Goal: Information Seeking & Learning: Learn about a topic

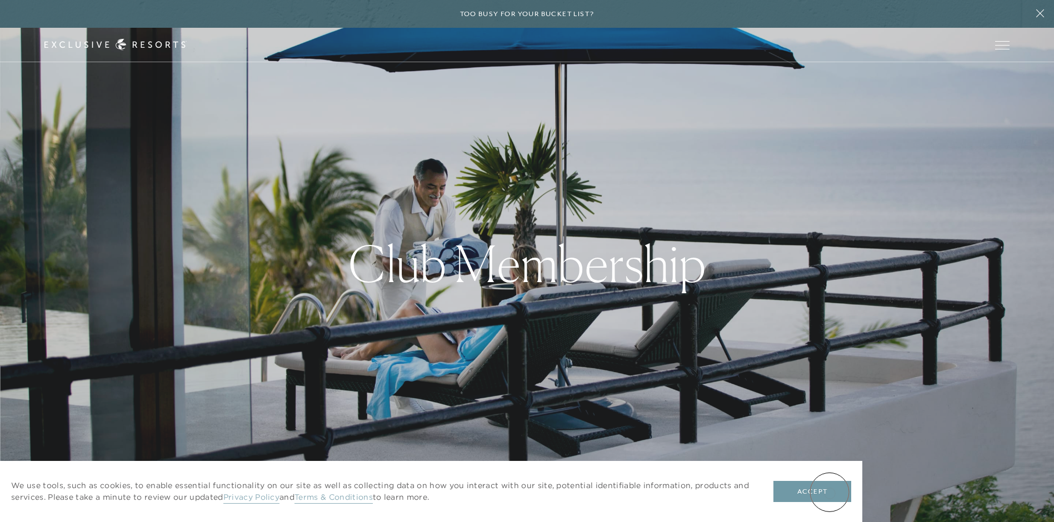
click at [829, 492] on button "Accept" at bounding box center [812, 491] width 78 height 21
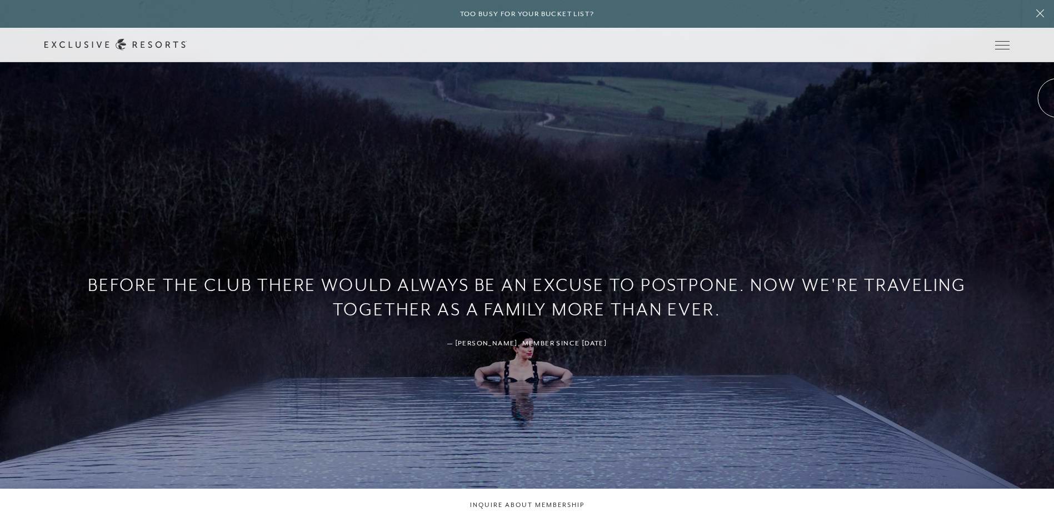
scroll to position [991, 0]
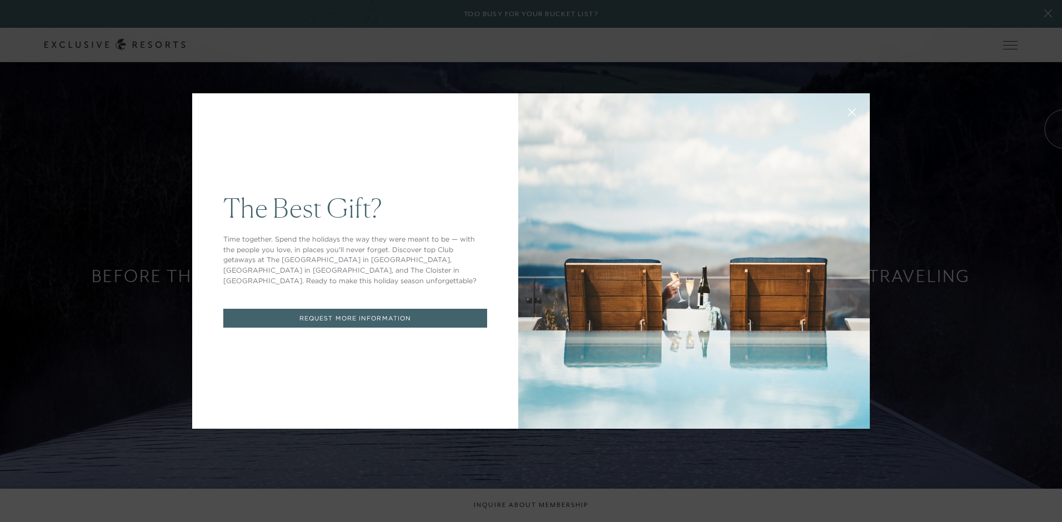
drag, startPoint x: 1057, startPoint y: 98, endPoint x: 1064, endPoint y: 129, distance: 31.9
click at [956, 144] on div "The Best Gift? Time together. Spend the holidays the way they were meant to be …" at bounding box center [531, 261] width 1062 height 522
drag, startPoint x: 946, startPoint y: 177, endPoint x: 944, endPoint y: 184, distance: 7.7
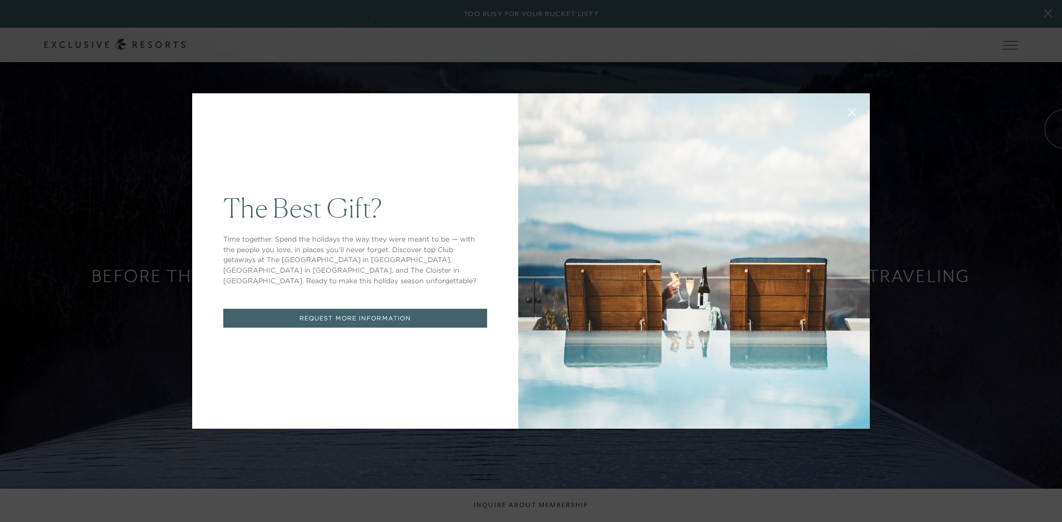
click at [944, 184] on div "The Best Gift? Time together. Spend the holidays the way they were meant to be …" at bounding box center [531, 261] width 1062 height 522
click at [849, 113] on icon at bounding box center [852, 112] width 7 height 7
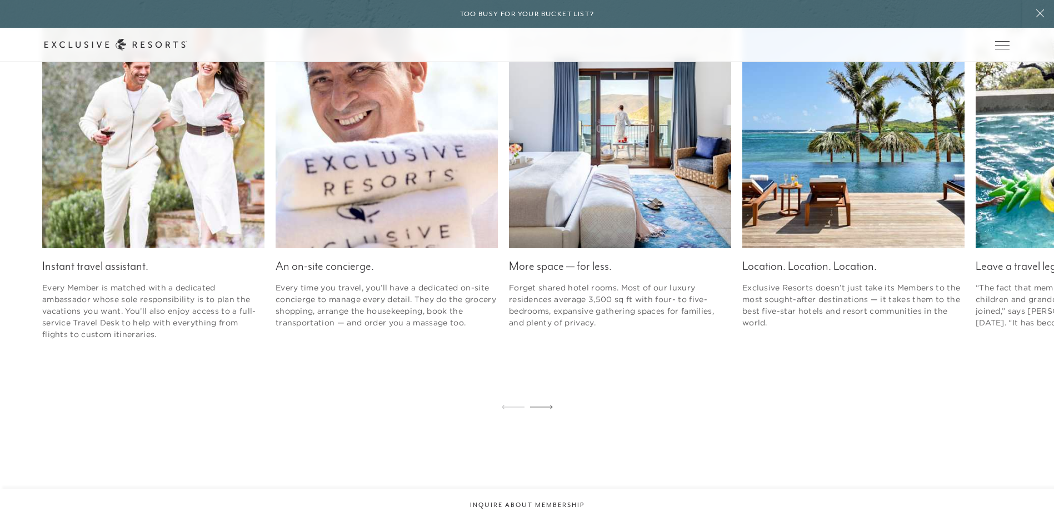
scroll to position [1752, 0]
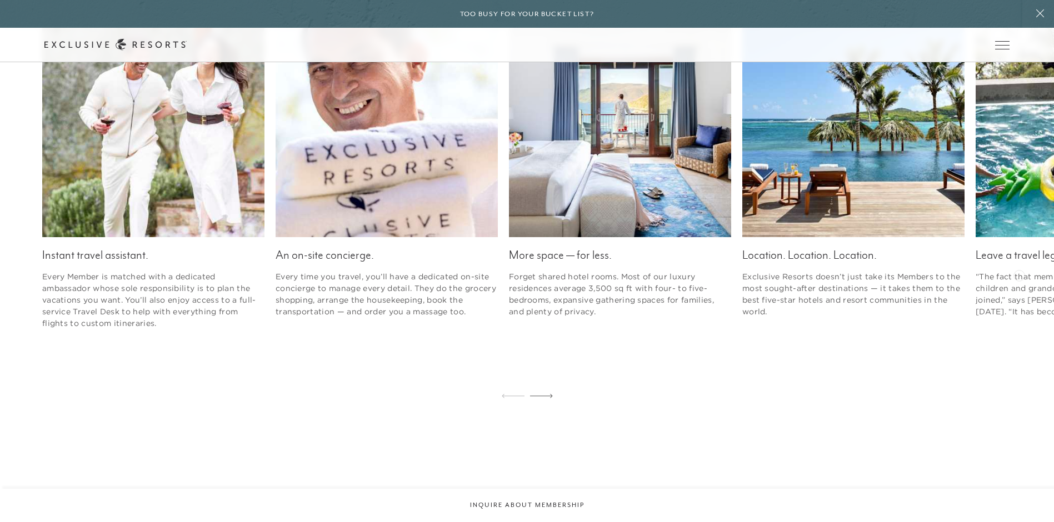
drag, startPoint x: 1019, startPoint y: 274, endPoint x: 1039, endPoint y: 278, distance: 20.3
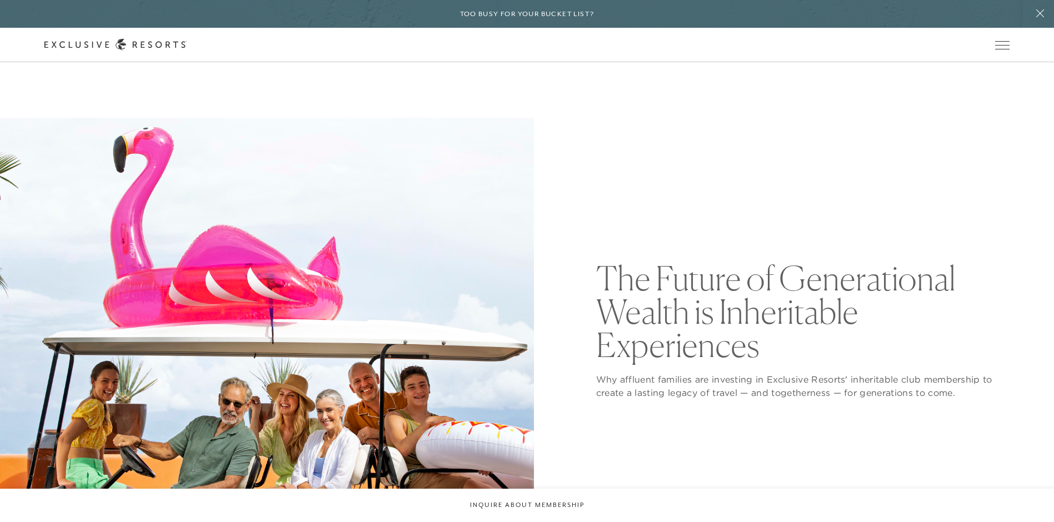
click at [1030, 280] on header "The Future of Generational Wealth is Inheritable Experiences Why affluent famil…" at bounding box center [527, 385] width 1054 height 534
